Goal: Find specific page/section: Find specific page/section

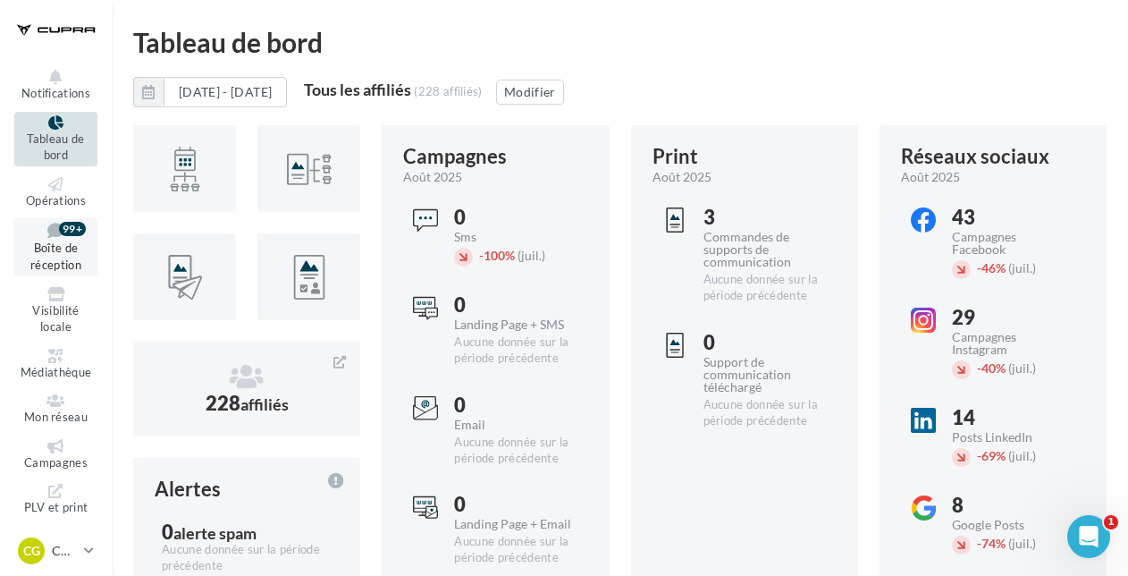
click at [35, 259] on span "Boîte de réception" at bounding box center [55, 256] width 51 height 31
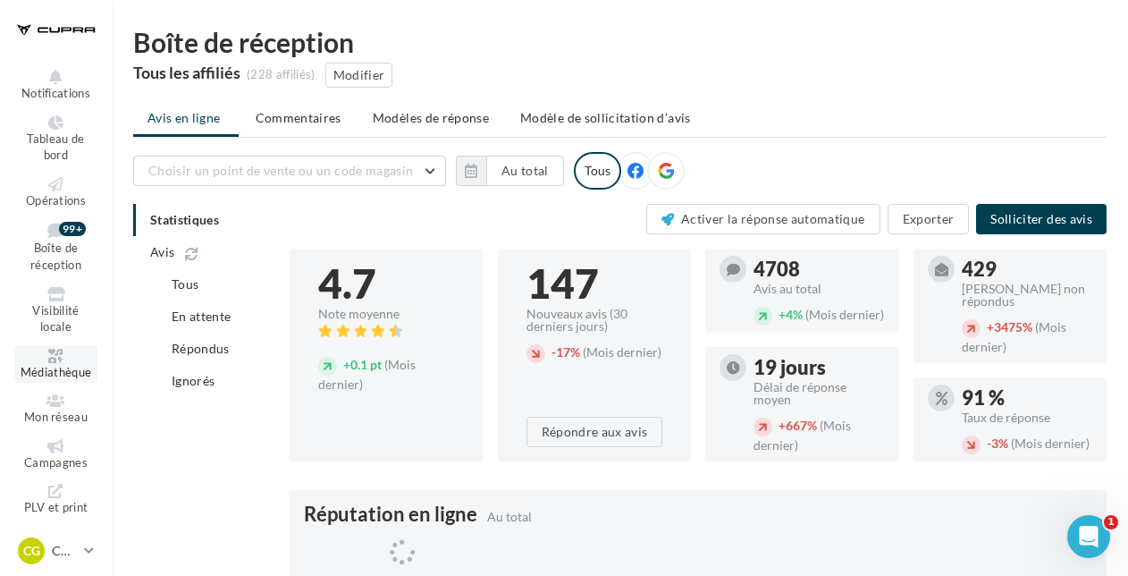
click at [46, 360] on icon at bounding box center [56, 356] width 72 height 14
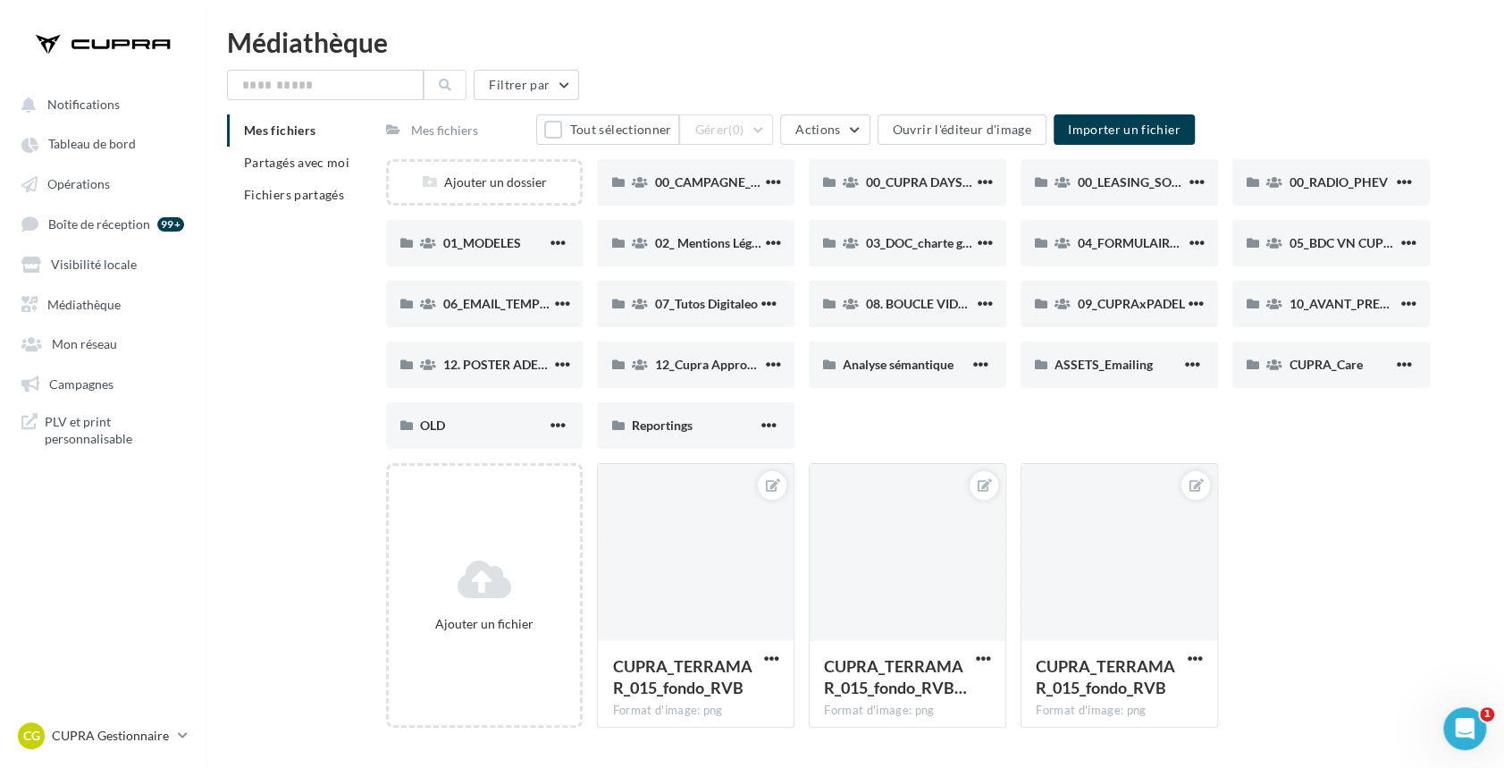
drag, startPoint x: 1014, startPoint y: 19, endPoint x: 904, endPoint y: 457, distance: 451.6
click at [904, 457] on div "Ajouter un dossier 00_CAMPAGNE_SEPTEMBRE 00_CAMPAGNE_SEPTEMBRE 00_CUPRA DAYS (J…" at bounding box center [915, 311] width 1058 height 304
click at [486, 244] on span "01_MODELES" at bounding box center [482, 242] width 78 height 15
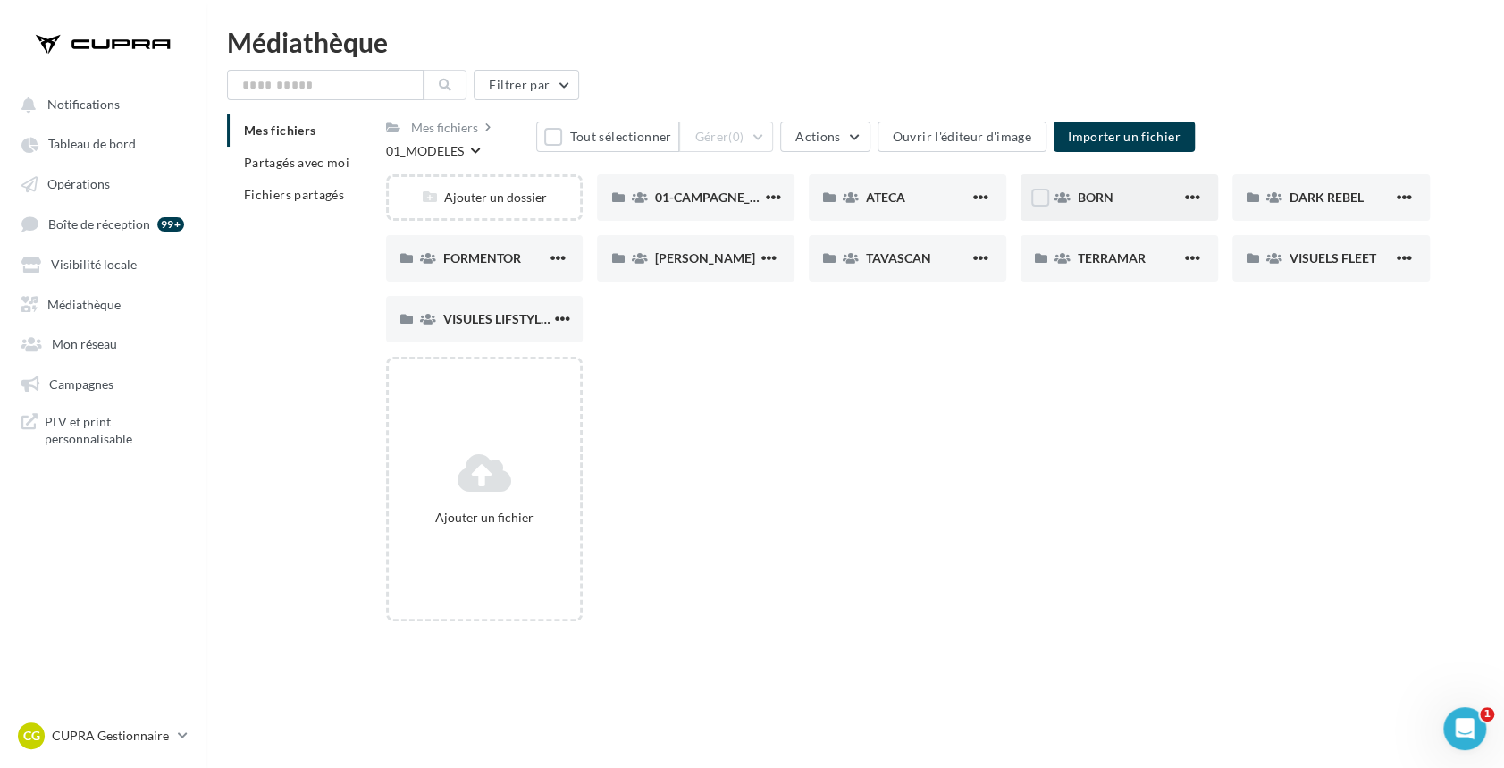
click at [1131, 202] on div "BORN" at bounding box center [1130, 198] width 104 height 18
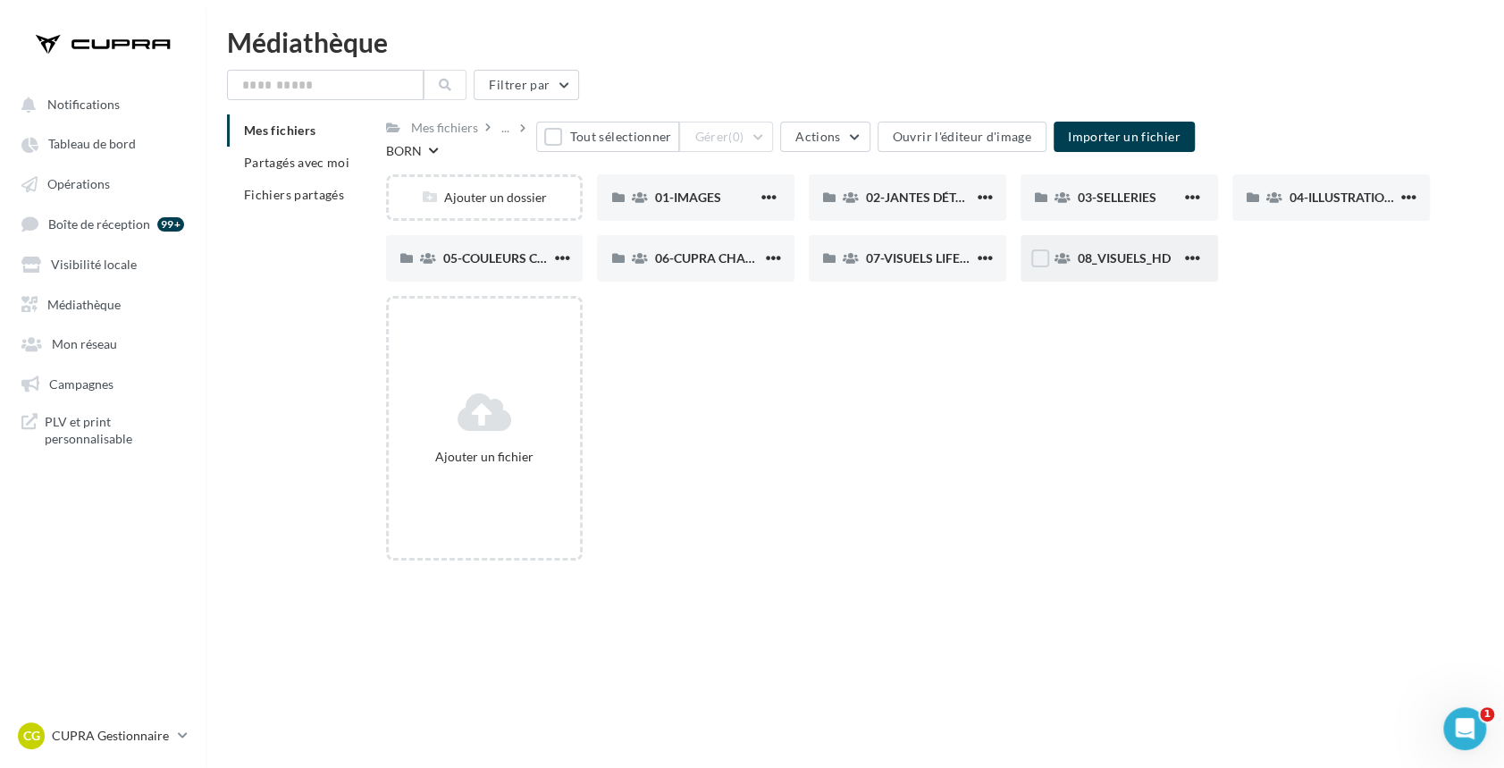
click at [1133, 269] on div "08_VISUELS_HD" at bounding box center [1120, 258] width 198 height 46
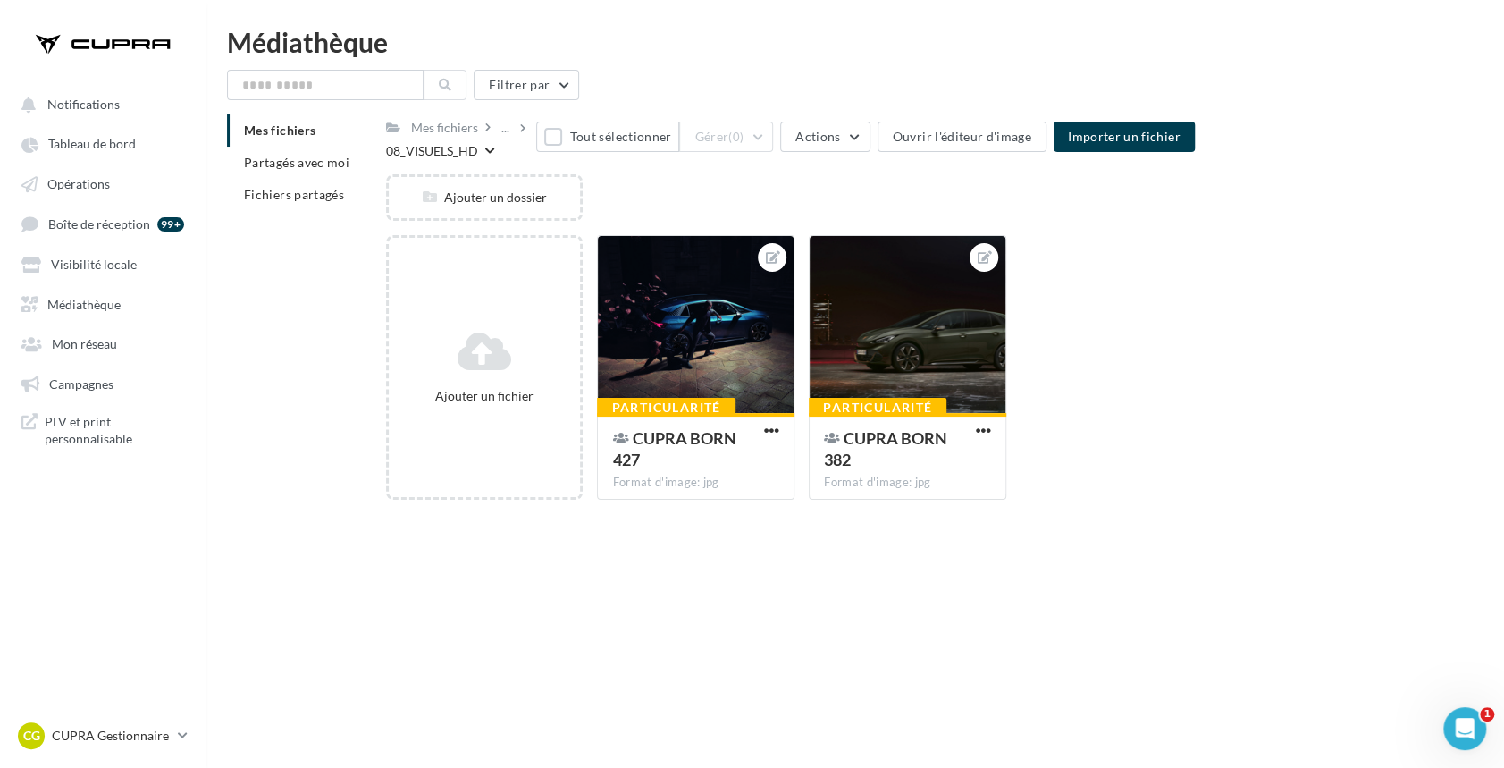
click at [433, 158] on div "08_VISUELS_HD" at bounding box center [432, 151] width 92 height 18
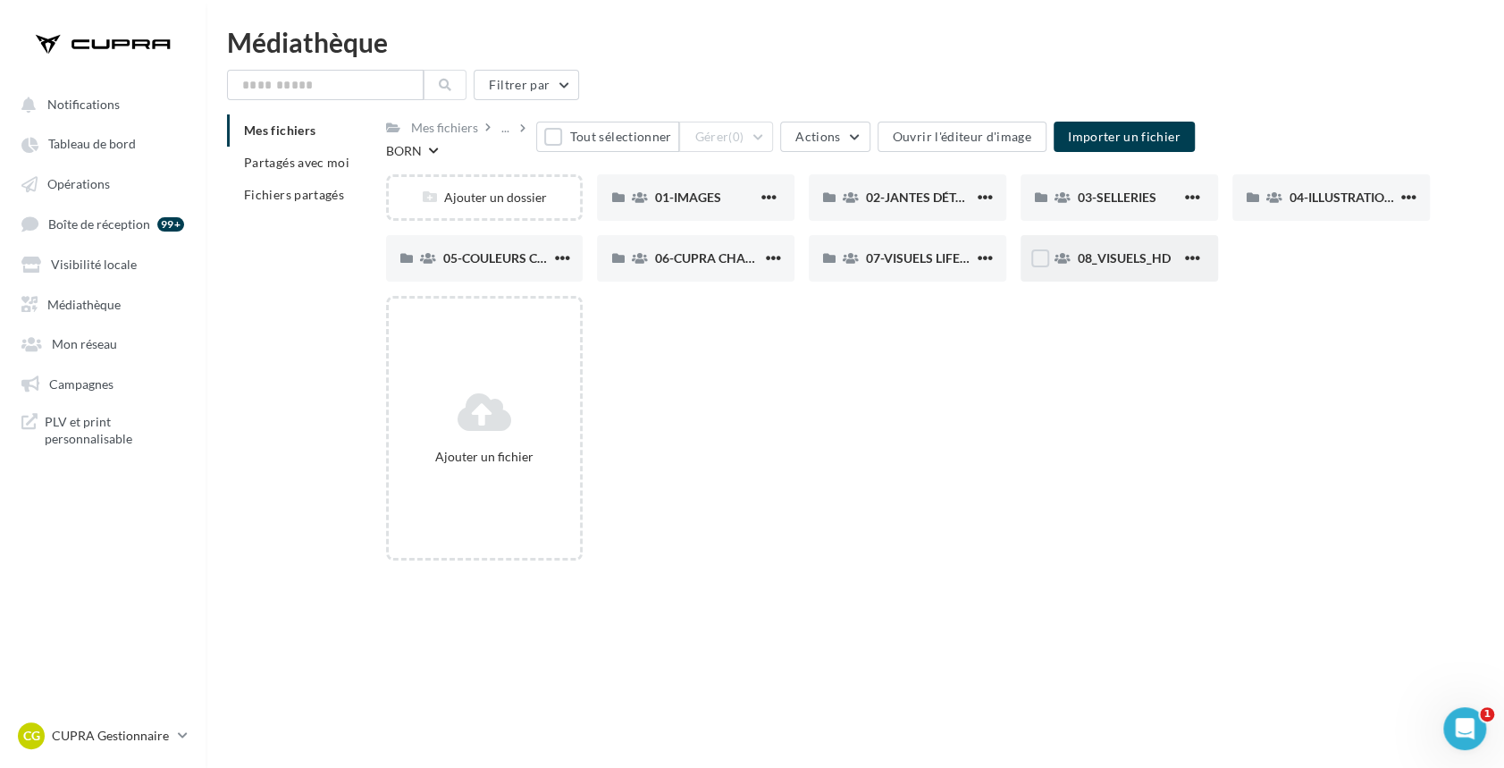
click at [1123, 270] on div "08_VISUELS_HD" at bounding box center [1120, 258] width 198 height 46
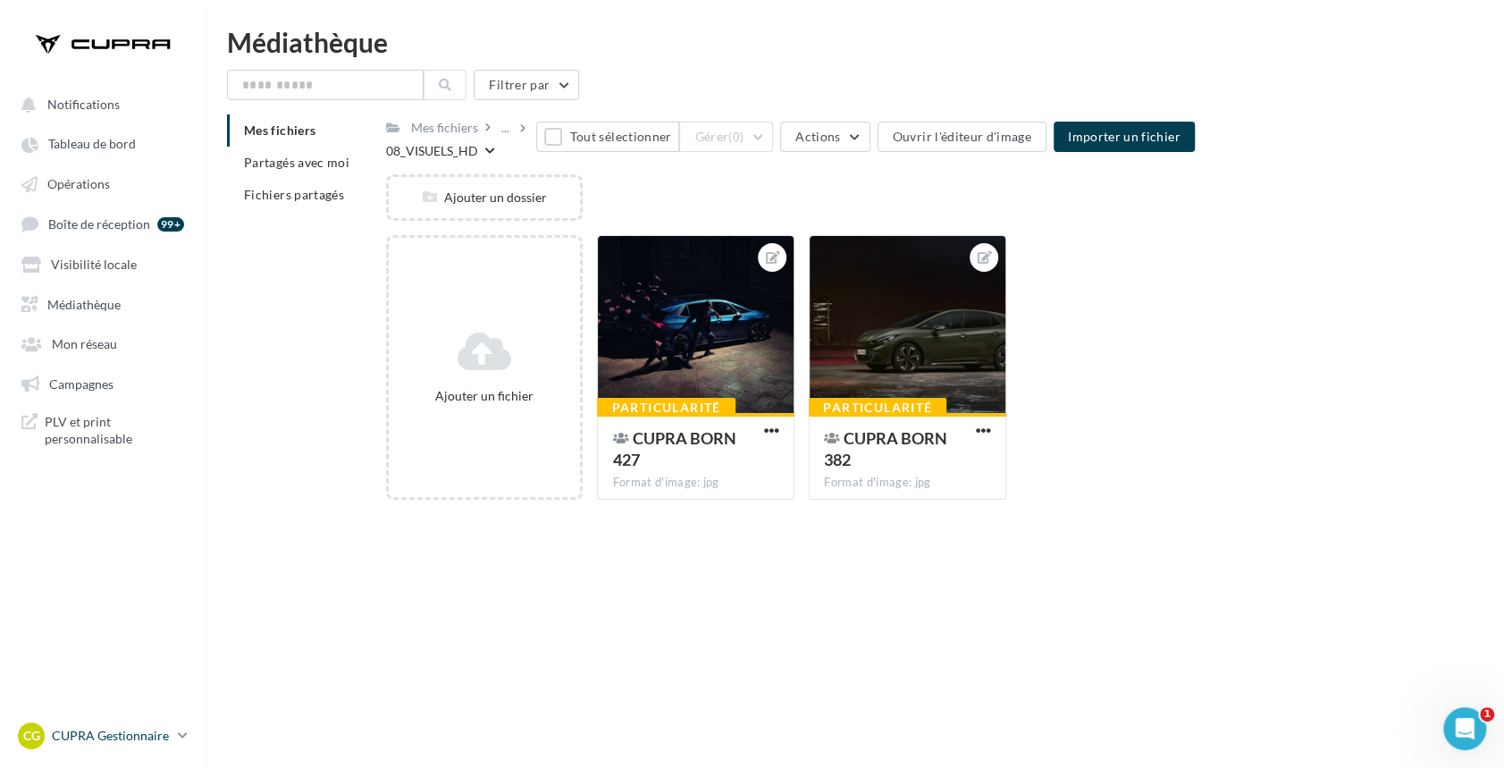
click at [107, 575] on p "CUPRA Gestionnaire" at bounding box center [111, 736] width 119 height 18
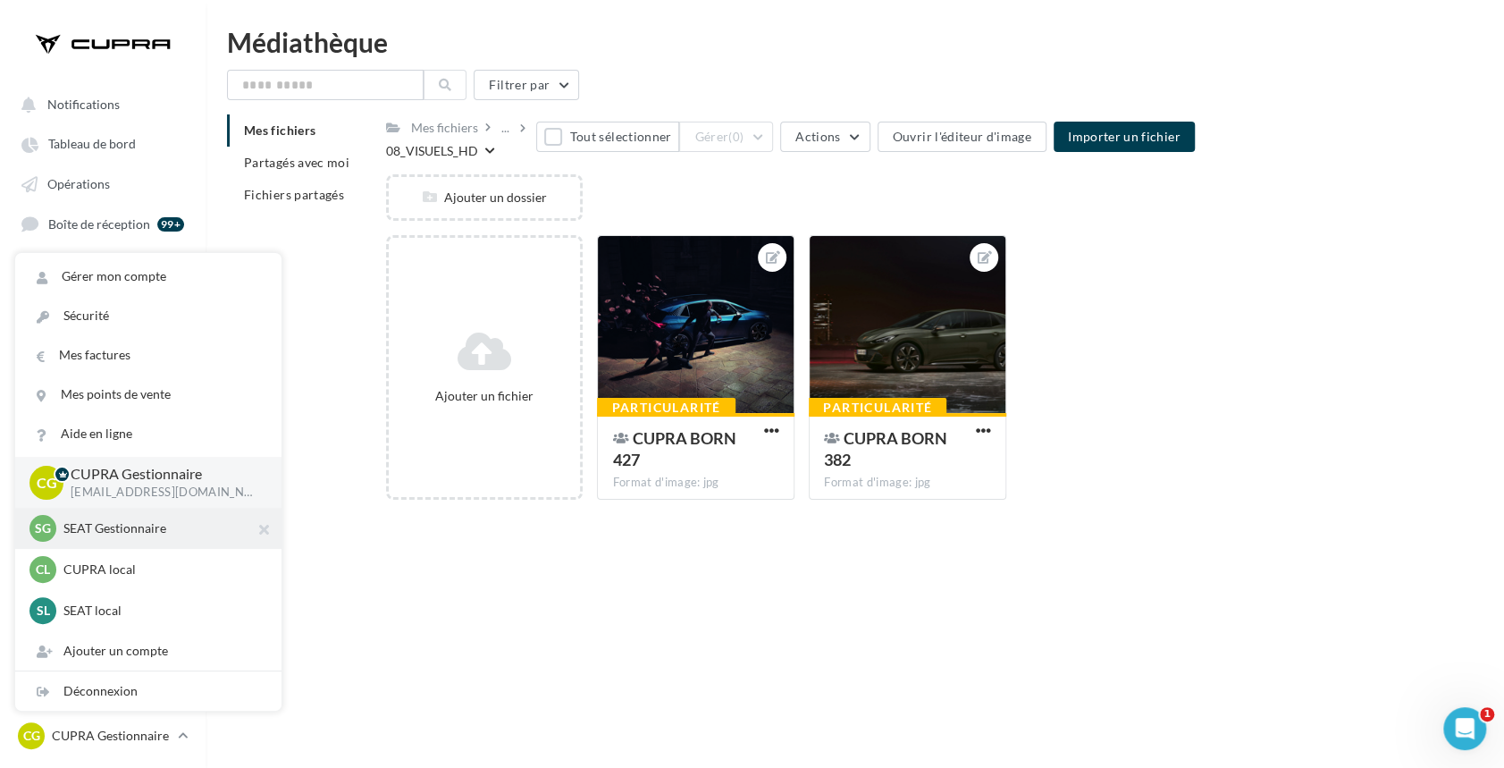
click at [93, 534] on p "SEAT Gestionnaire" at bounding box center [161, 528] width 197 height 18
